Goal: Navigation & Orientation: Go to known website

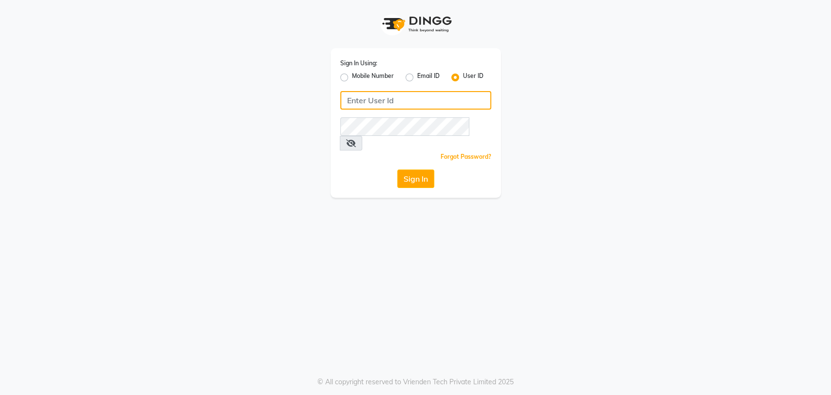
click at [358, 100] on input "Username" at bounding box center [415, 100] width 151 height 18
type input "sahooshairstudio"
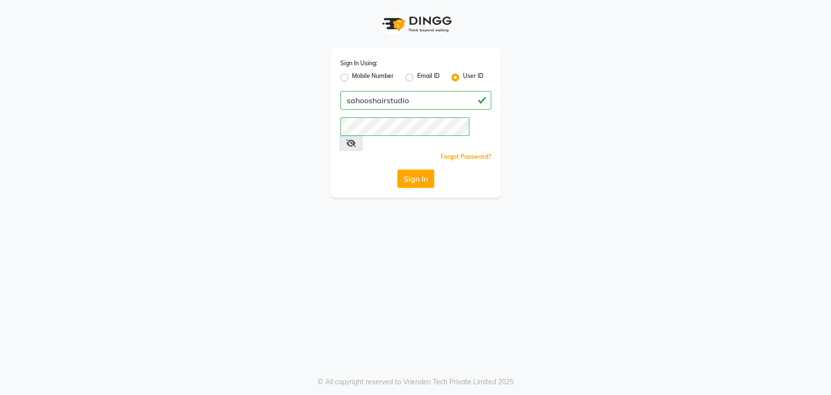
click at [406, 169] on button "Sign In" at bounding box center [415, 178] width 37 height 18
